Goal: Communication & Community: Ask a question

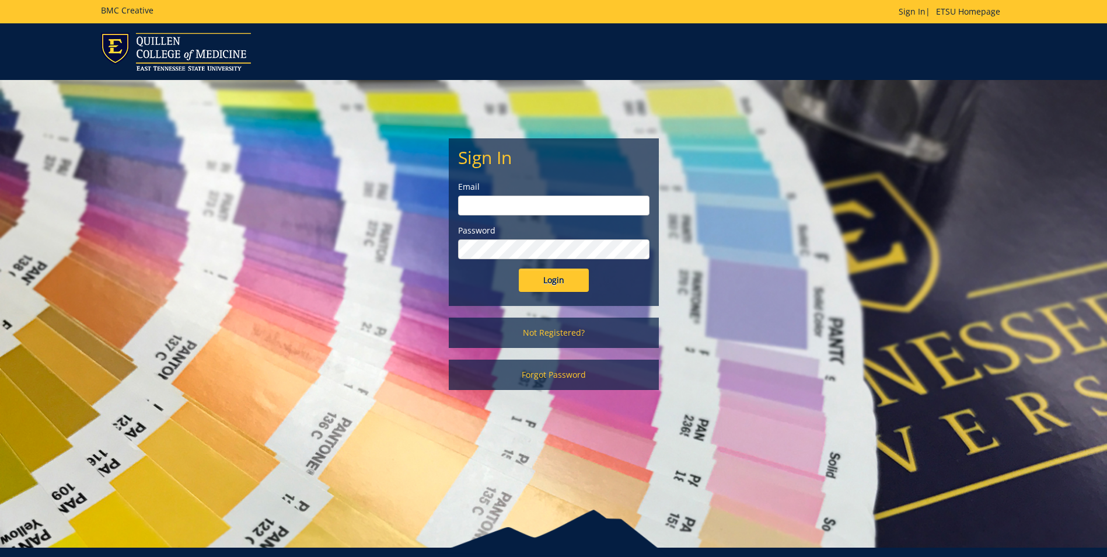
click at [556, 199] on input "email" at bounding box center [553, 206] width 191 height 20
type input "[EMAIL_ADDRESS][DOMAIN_NAME]"
click at [519, 269] on input "Login" at bounding box center [554, 280] width 70 height 23
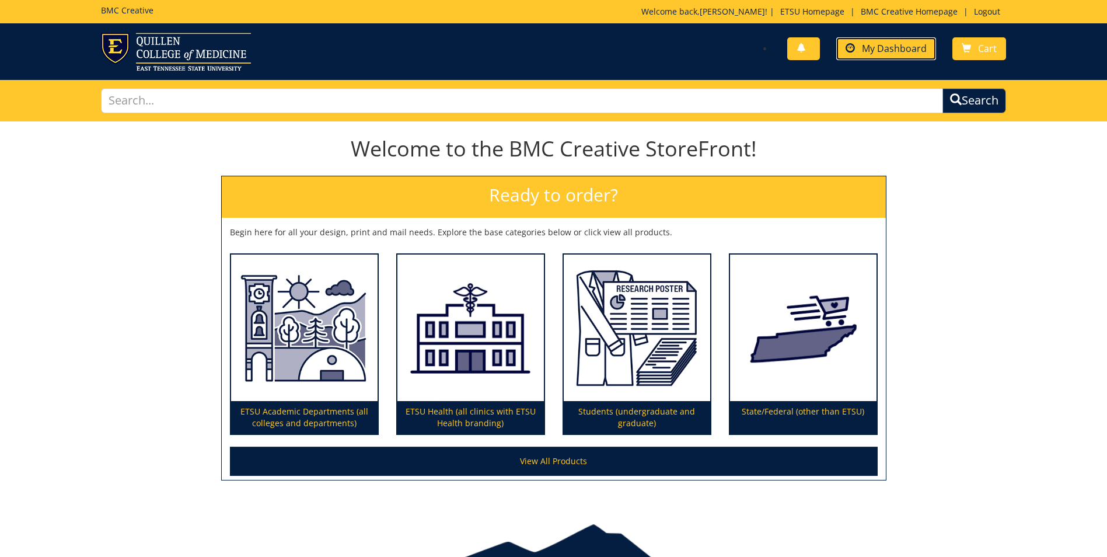
click at [897, 44] on span "My Dashboard" at bounding box center [894, 48] width 65 height 13
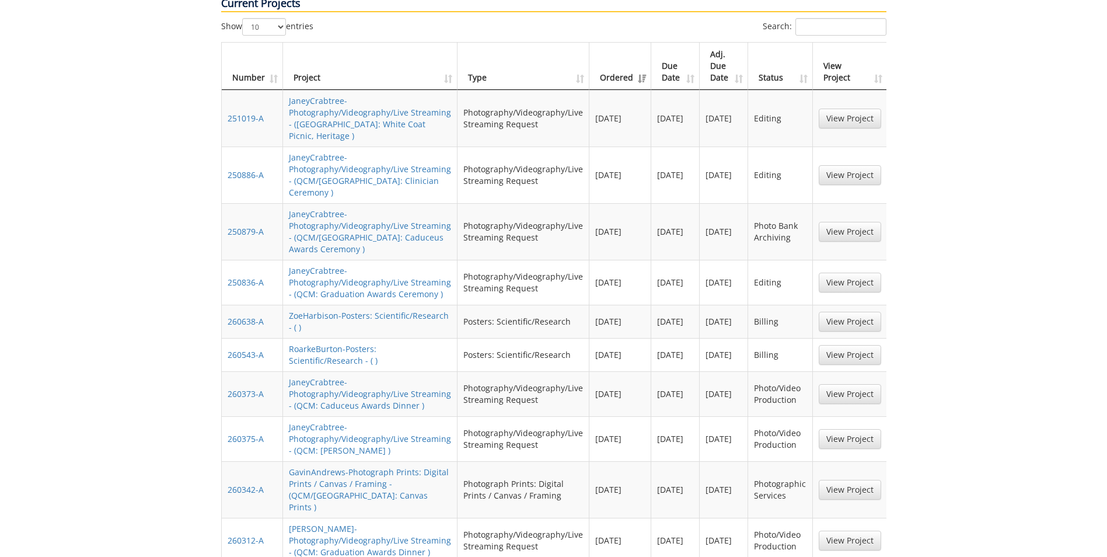
scroll to position [642, 0]
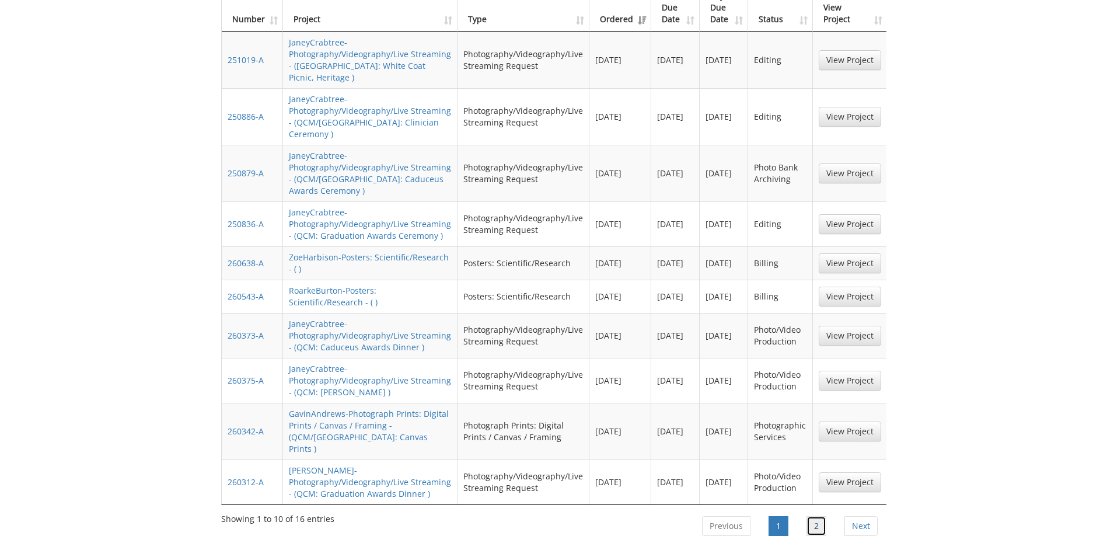
click at [820, 516] on link "2" at bounding box center [817, 526] width 20 height 20
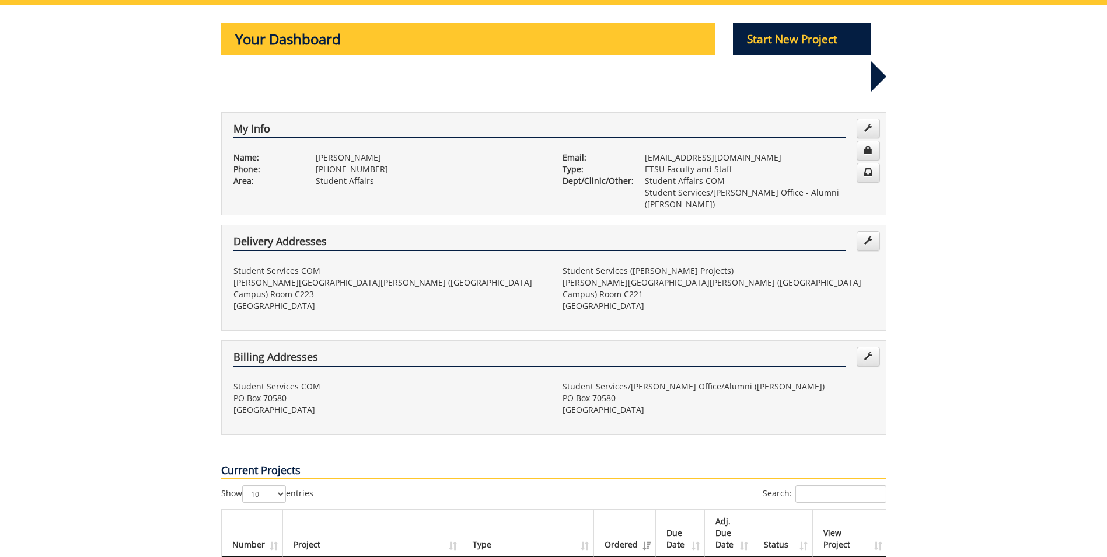
scroll to position [292, 0]
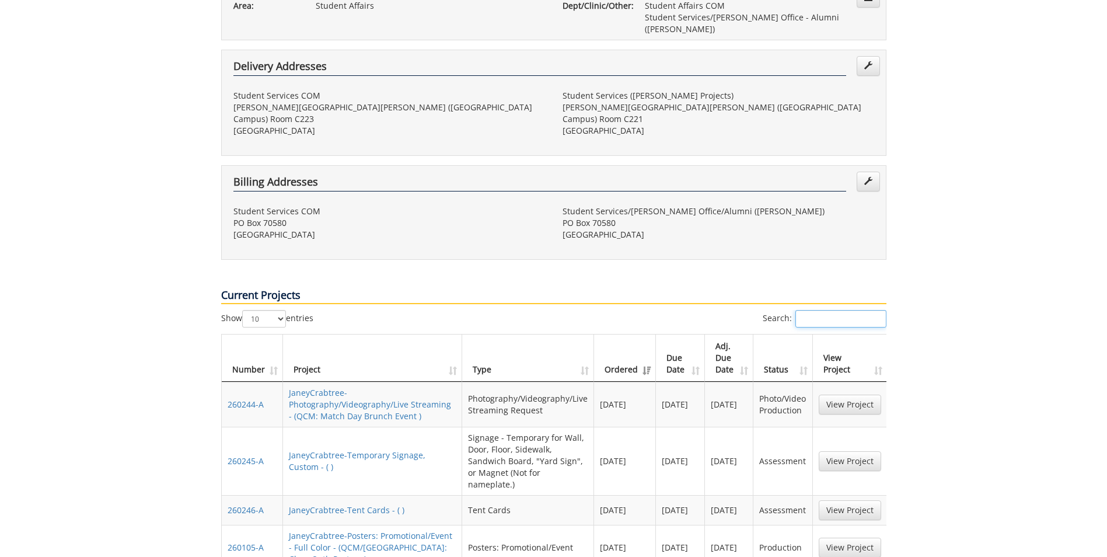
click at [857, 310] on input "Search:" at bounding box center [841, 319] width 91 height 18
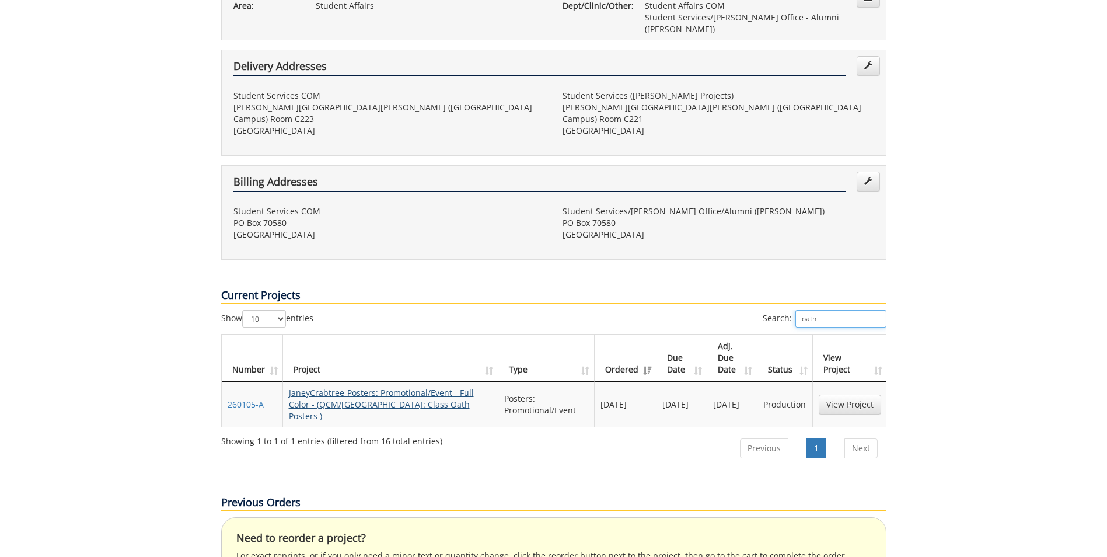
type input "oath"
click at [385, 387] on link "JaneyCrabtree-Posters: Promotional/Event - Full Color - (QCM/[GEOGRAPHIC_DATA]:…" at bounding box center [381, 404] width 185 height 34
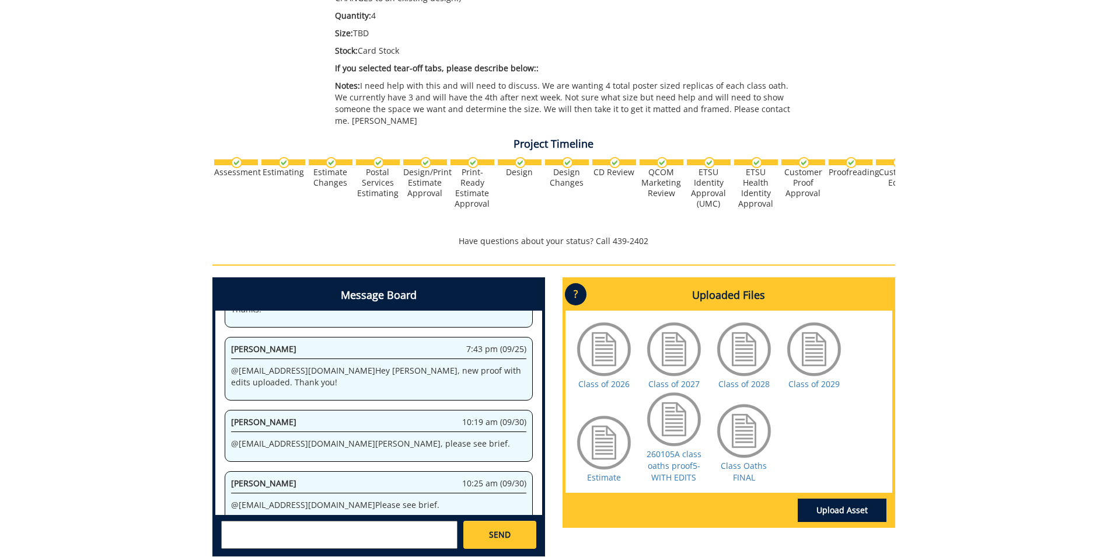
scroll to position [350, 0]
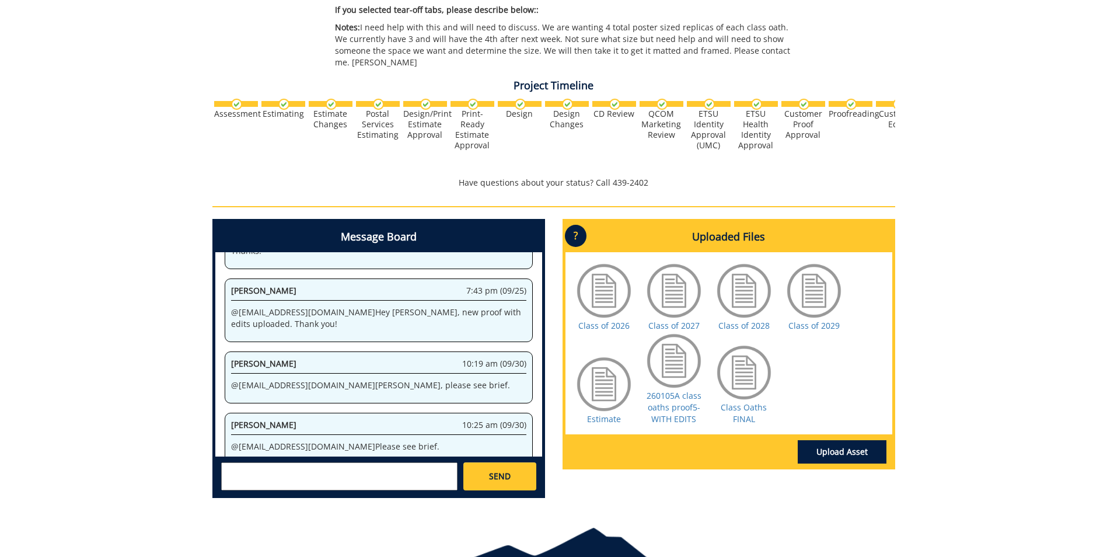
click at [290, 463] on textarea at bounding box center [339, 476] width 236 height 28
click at [254, 462] on textarea "@camp" at bounding box center [339, 476] width 236 height 28
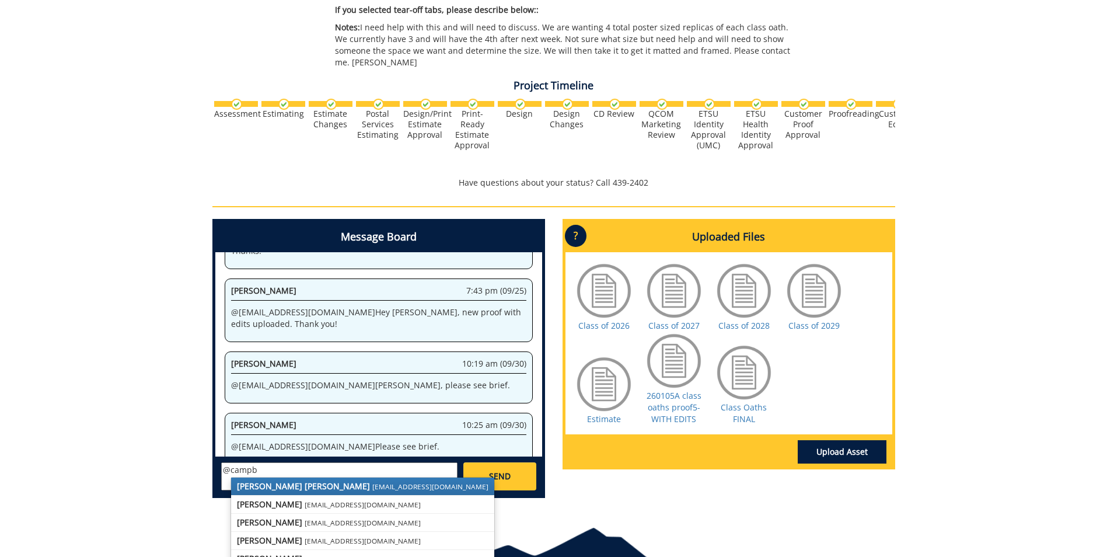
click at [267, 480] on strong "Taylor C. Campbell" at bounding box center [303, 485] width 133 height 11
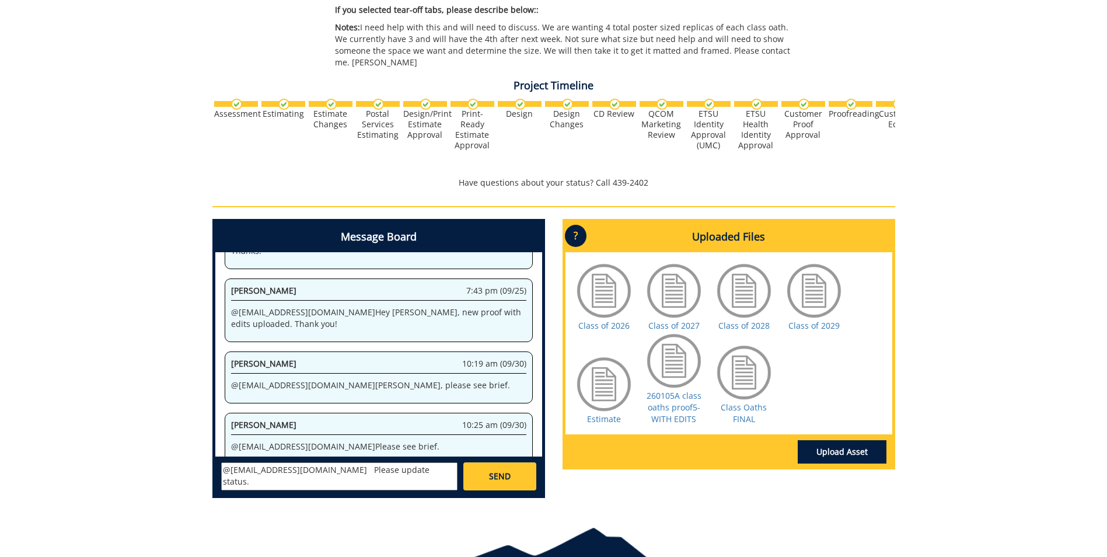
type textarea "@campbelltc@etsu.edu Please update status."
click at [495, 470] on span "SEND" at bounding box center [500, 476] width 22 height 12
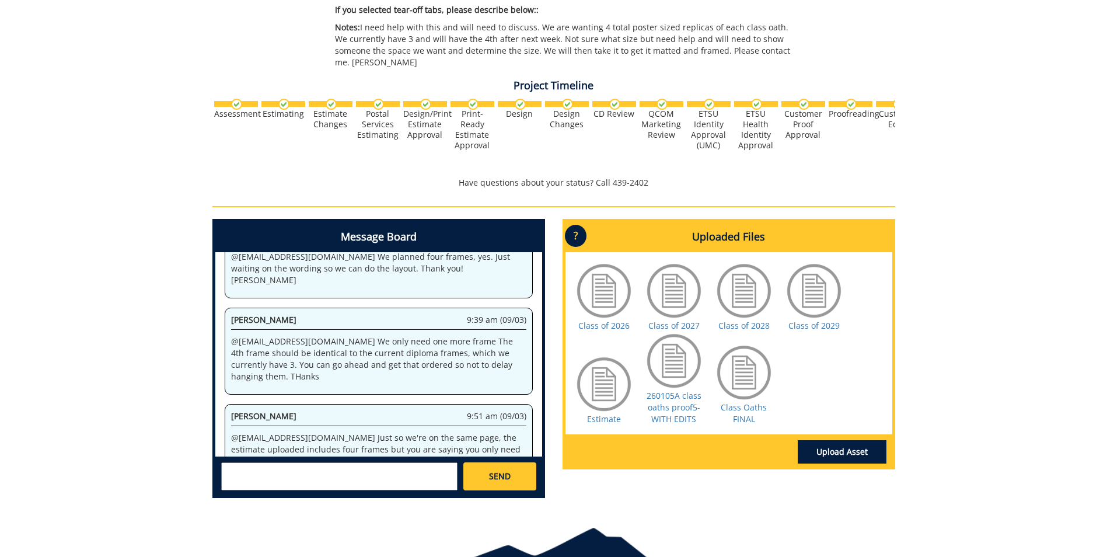
scroll to position [823883, 0]
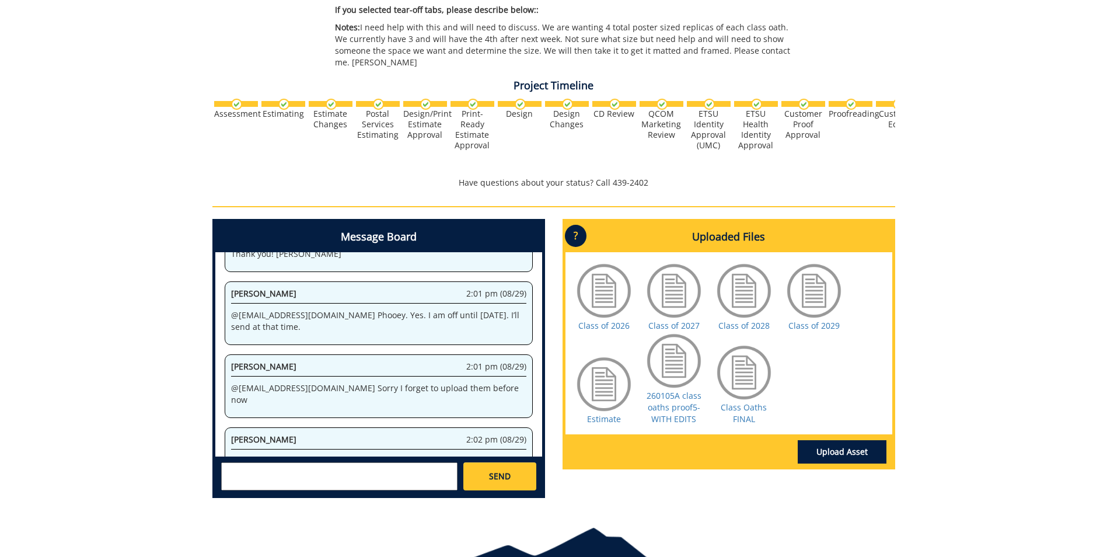
click at [1069, 426] on div "260105-A JaneyCrabtree-Posters: Promotional/Event - Full Color [QCM/SA: Class O…" at bounding box center [553, 139] width 1107 height 737
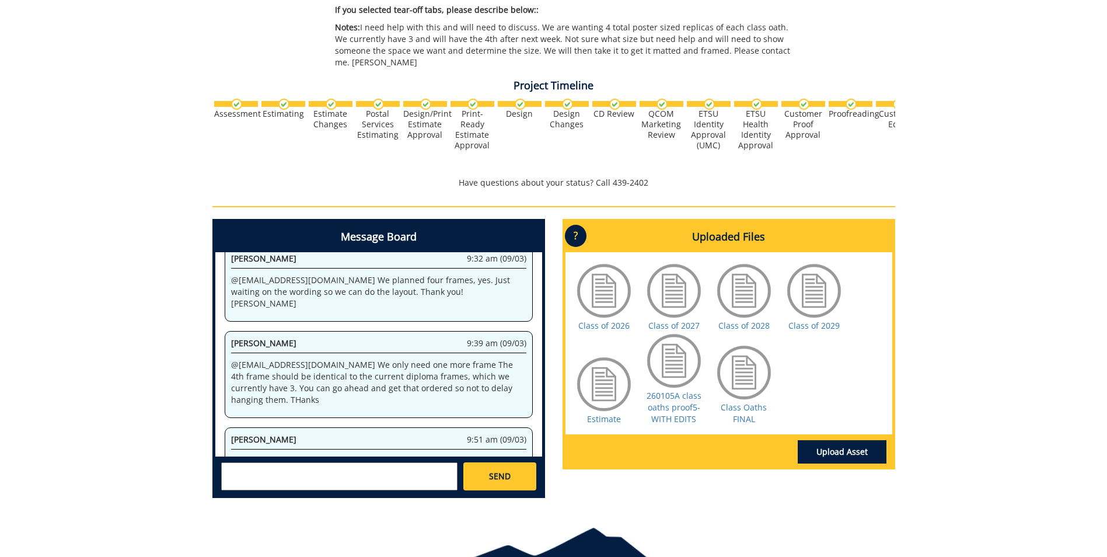
scroll to position [877049, 0]
